Goal: Transaction & Acquisition: Book appointment/travel/reservation

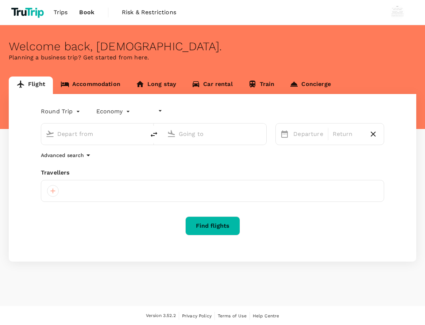
type input "undefined, undefined (any)"
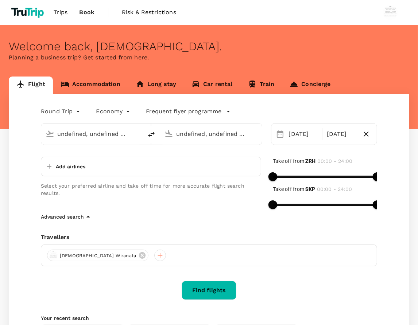
type input "Zurich (ZRH)"
type input "[GEOGRAPHIC_DATA] (SKP)"
type input "Zurich (ZRH)"
type input "[GEOGRAPHIC_DATA] (SKP)"
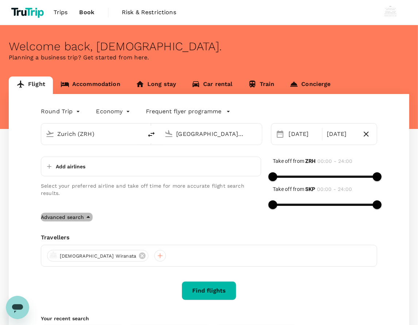
click at [81, 216] on p "Advanced search" at bounding box center [62, 217] width 43 height 7
